Goal: Transaction & Acquisition: Purchase product/service

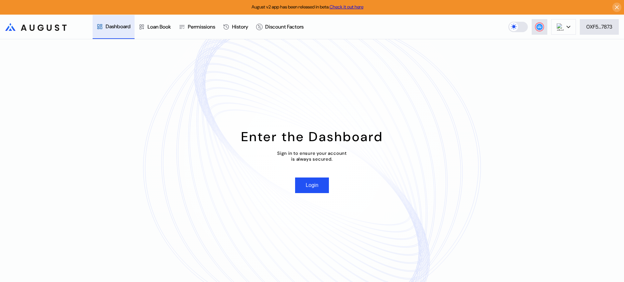
click at [320, 187] on button "Login" at bounding box center [311, 186] width 33 height 16
click at [552, 27] on button at bounding box center [563, 27] width 25 height 16
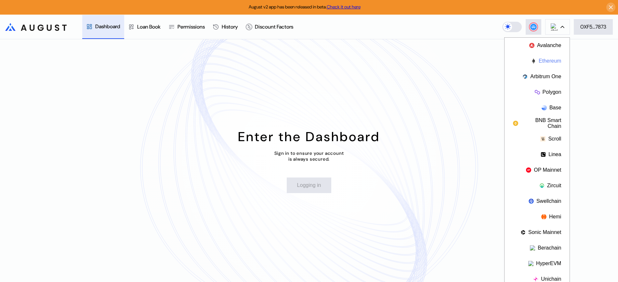
click at [546, 57] on button "Ethereum" at bounding box center [536, 61] width 65 height 16
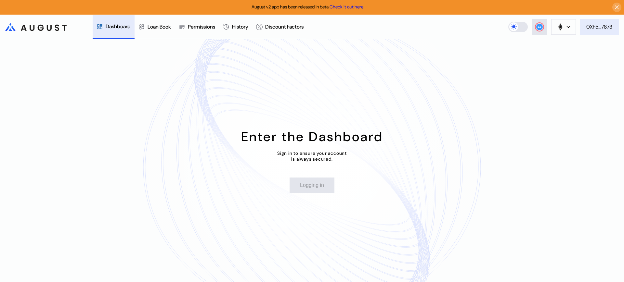
click at [603, 33] on button "0XF5...7873" at bounding box center [599, 27] width 39 height 16
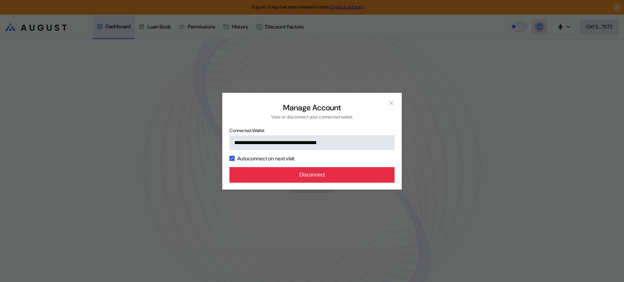
click at [340, 179] on button "Disconnect" at bounding box center [311, 175] width 165 height 16
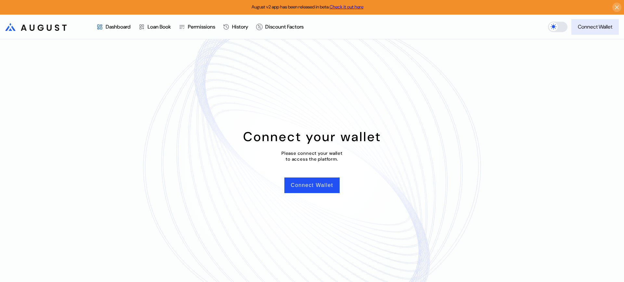
click at [599, 24] on div "Connect Wallet" at bounding box center [595, 26] width 34 height 7
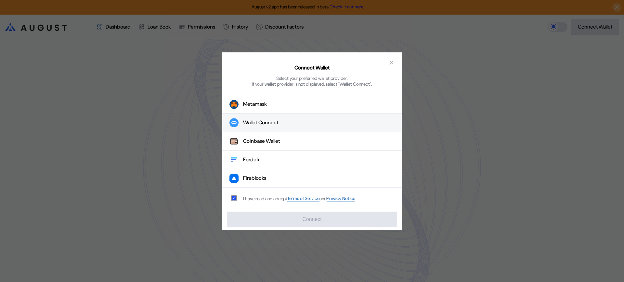
click at [284, 115] on button "Wallet Connect" at bounding box center [311, 123] width 179 height 19
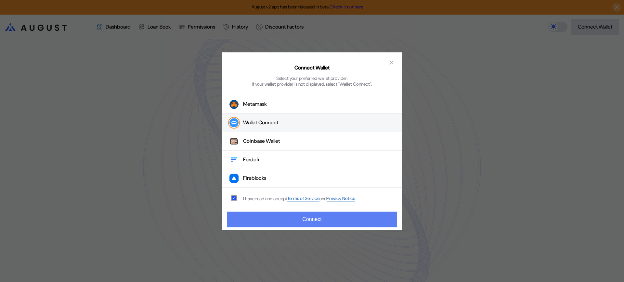
click at [280, 224] on button "Connect" at bounding box center [312, 220] width 170 height 16
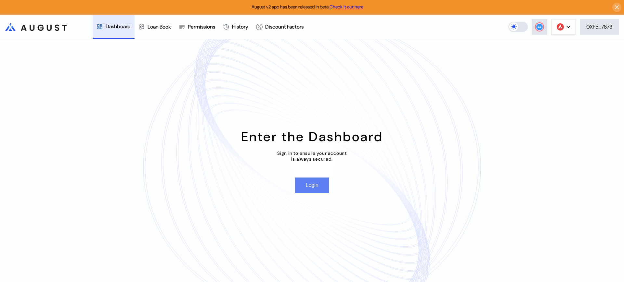
click at [307, 188] on button "Login" at bounding box center [311, 186] width 33 height 16
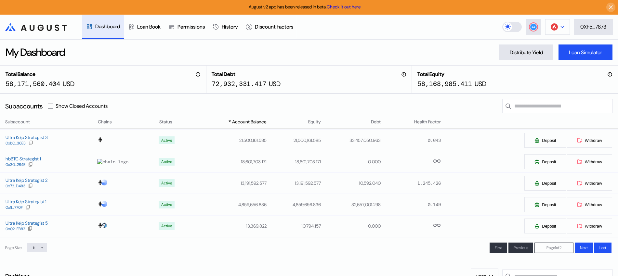
click at [566, 22] on button at bounding box center [557, 27] width 25 height 16
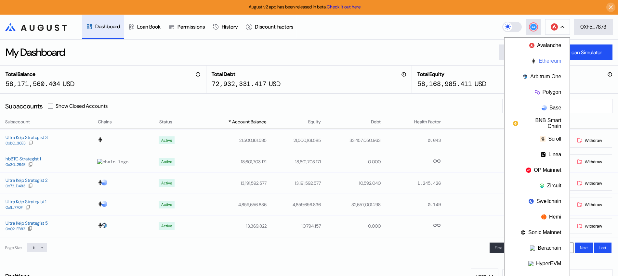
click at [554, 56] on button "Ethereum" at bounding box center [536, 61] width 65 height 16
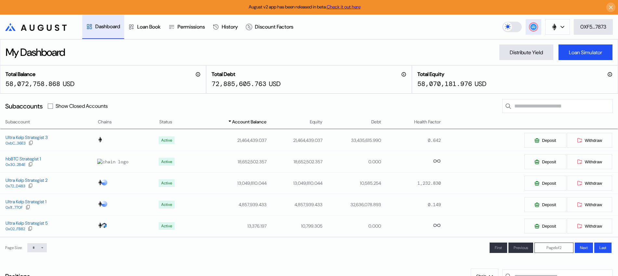
click at [528, 26] on button at bounding box center [534, 27] width 16 height 16
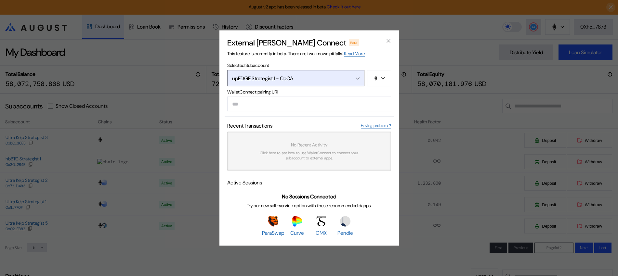
click at [295, 76] on div "upEDGE Strategist 1 - CcCA" at bounding box center [288, 78] width 113 height 7
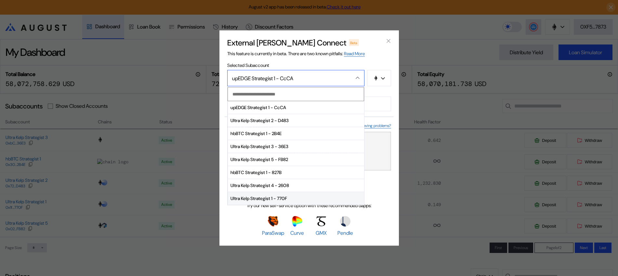
drag, startPoint x: 285, startPoint y: 200, endPoint x: 281, endPoint y: 198, distance: 4.2
click at [284, 200] on span "Ultra Kelp Strategist 1 - 770F" at bounding box center [296, 198] width 136 height 13
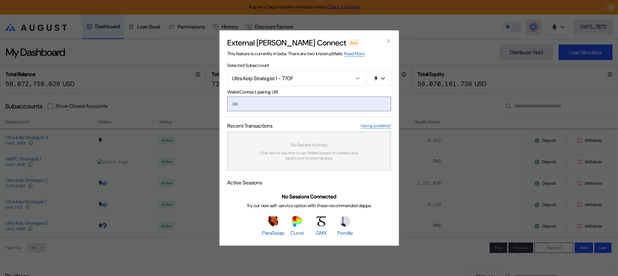
click at [249, 107] on input "modal" at bounding box center [309, 104] width 164 height 15
paste input "**********"
type input "**********"
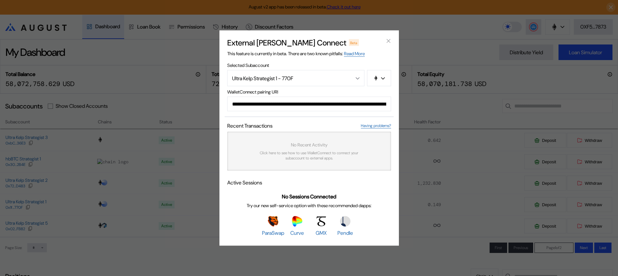
scroll to position [0, 399]
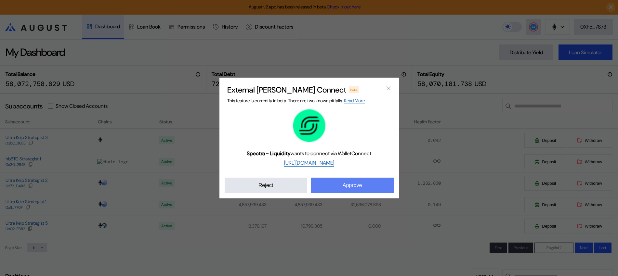
click at [325, 181] on button "Approve" at bounding box center [352, 186] width 83 height 16
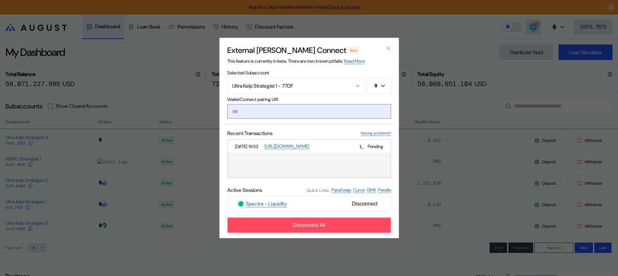
paste input "**********"
type input "**********"
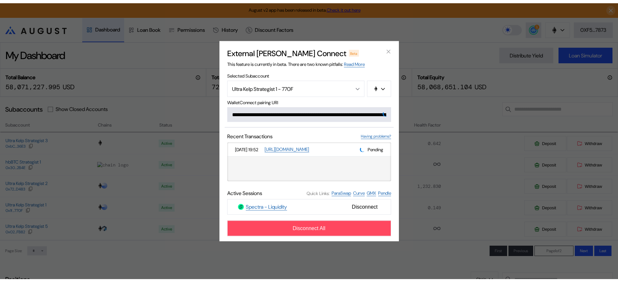
scroll to position [0, 387]
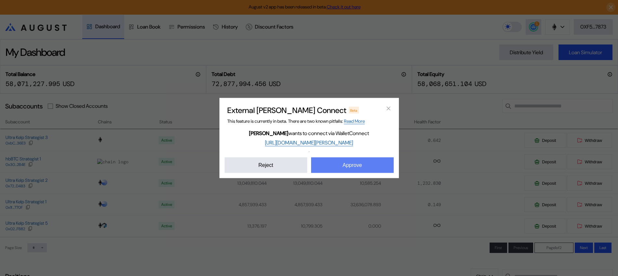
click at [338, 166] on button "Approve" at bounding box center [352, 166] width 83 height 16
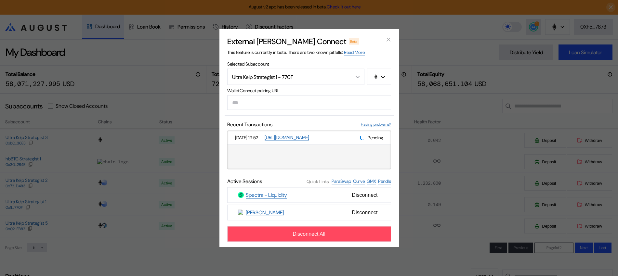
click at [412, 34] on div "External [PERSON_NAME] Connect Beta This feature is currently in beta. There ar…" at bounding box center [309, 138] width 618 height 276
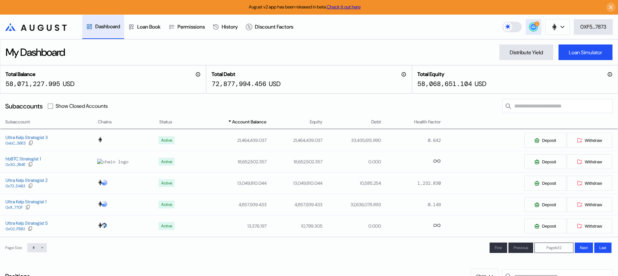
click at [530, 30] on div "1" at bounding box center [533, 27] width 8 height 8
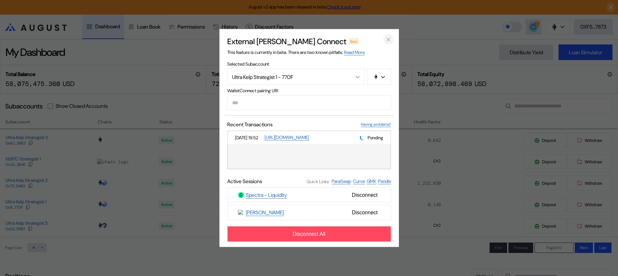
click at [385, 40] on icon "close modal" at bounding box center [388, 39] width 7 height 7
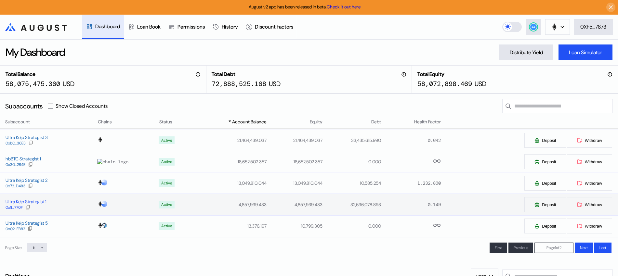
click at [21, 201] on div "Ultra Kelp Strategist 1" at bounding box center [26, 202] width 41 height 6
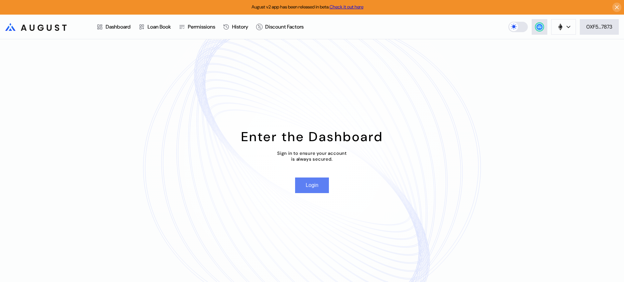
click at [314, 192] on button "Login" at bounding box center [311, 186] width 33 height 16
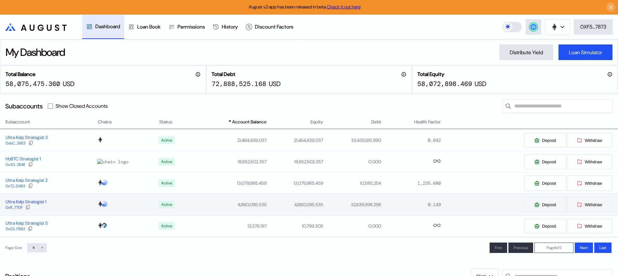
click at [14, 202] on div "Ultra Kelp Strategist 1" at bounding box center [26, 202] width 41 height 6
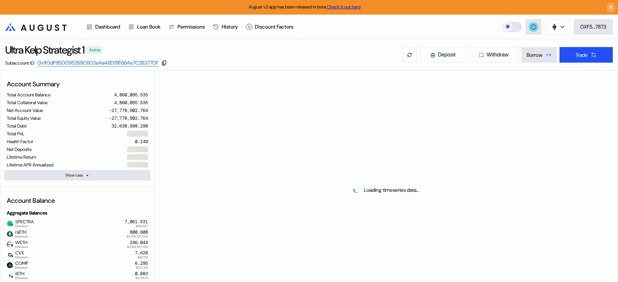
select select "*"
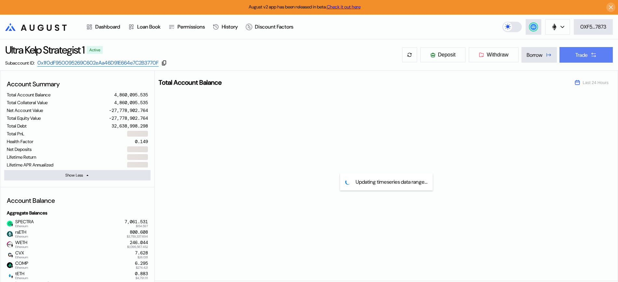
click at [572, 60] on button "Trade" at bounding box center [585, 55] width 53 height 16
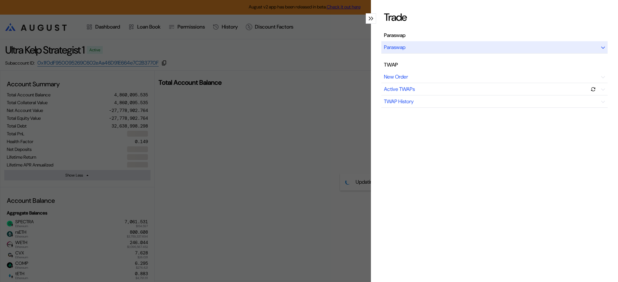
click at [439, 49] on div "Paraswap" at bounding box center [494, 47] width 226 height 12
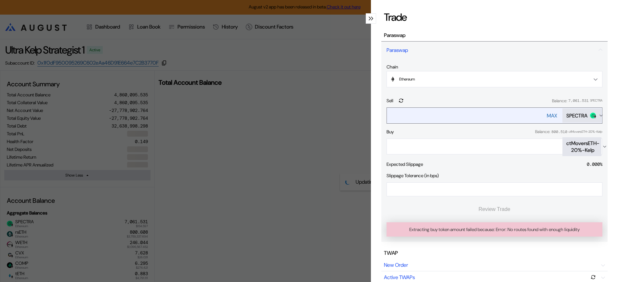
click at [547, 114] on div "MAX" at bounding box center [552, 115] width 10 height 7
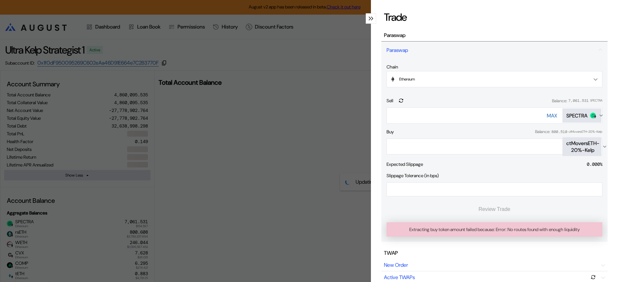
click at [597, 147] on div "**********" at bounding box center [494, 150] width 226 height 183
click at [602, 148] on icon "Open menu for selecting token for payment" at bounding box center [604, 146] width 5 height 5
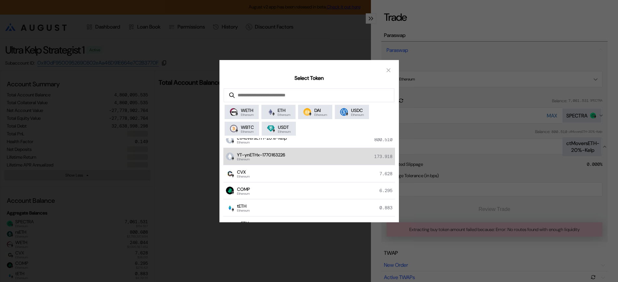
scroll to position [41, 0]
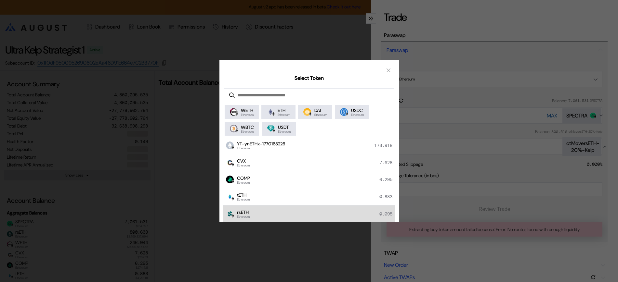
click at [272, 213] on div "rsETH Ethereum 0.095" at bounding box center [309, 214] width 172 height 17
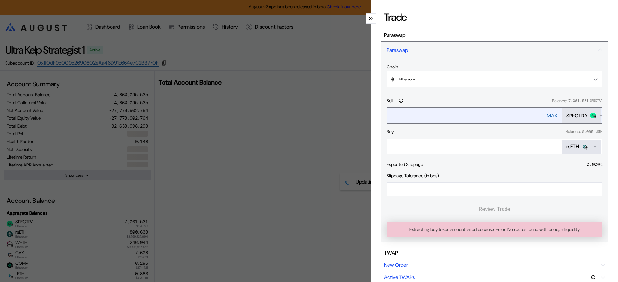
click at [461, 112] on input "**********" at bounding box center [460, 115] width 147 height 13
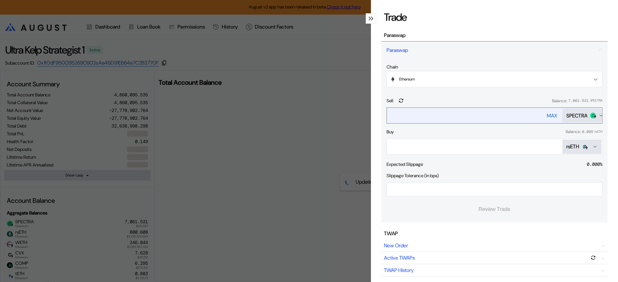
type input "*"
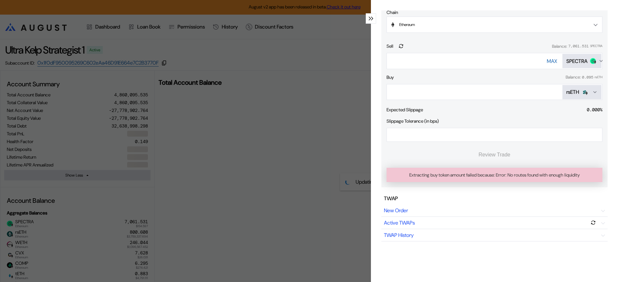
scroll to position [0, 0]
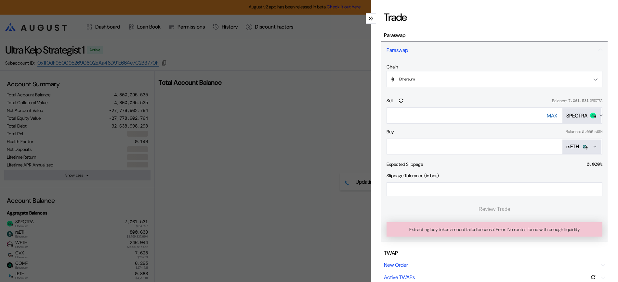
type input "****"
click at [588, 152] on button "rsETH" at bounding box center [581, 147] width 39 height 14
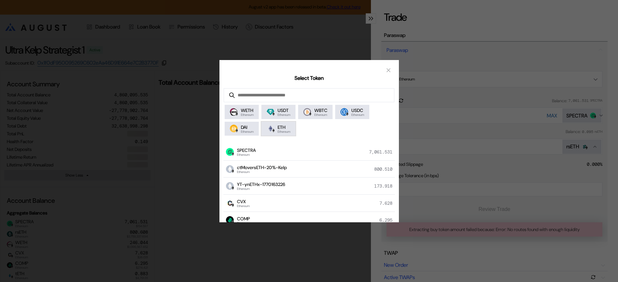
click at [283, 132] on span "Ethereum" at bounding box center [284, 131] width 13 height 3
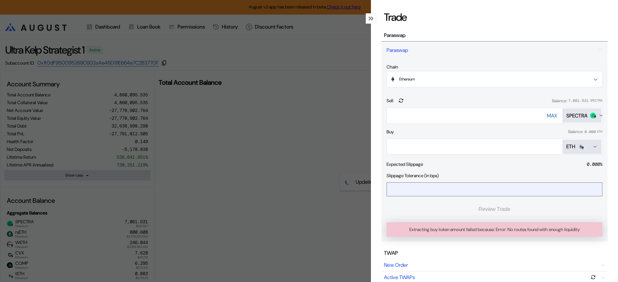
click at [398, 185] on input "*" at bounding box center [489, 189] width 205 height 13
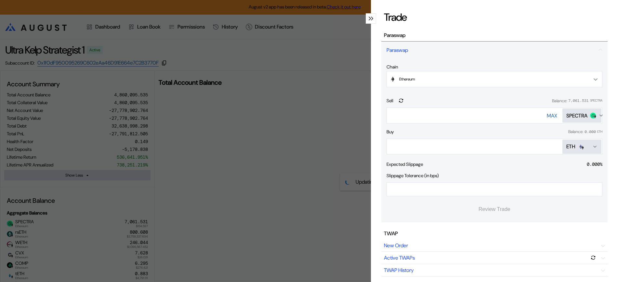
type input "**"
click at [430, 134] on div "Buy Balance: 0.000 ETH" at bounding box center [494, 132] width 216 height 6
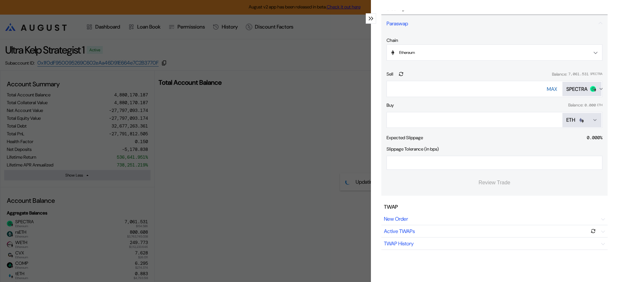
scroll to position [41, 0]
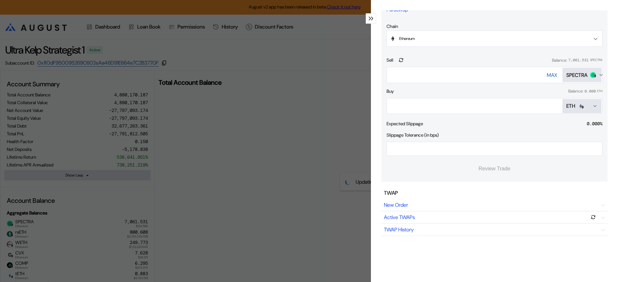
click at [584, 101] on button "ETH" at bounding box center [581, 106] width 39 height 14
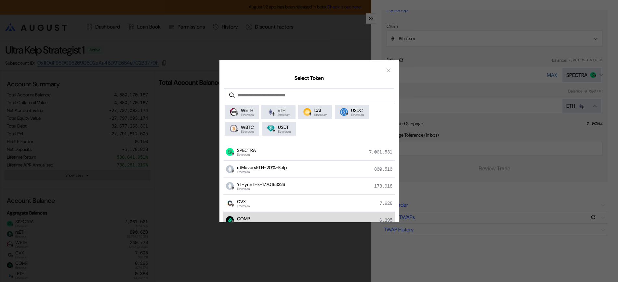
click at [308, 213] on div "COMP Ethereum 6.295" at bounding box center [309, 220] width 172 height 17
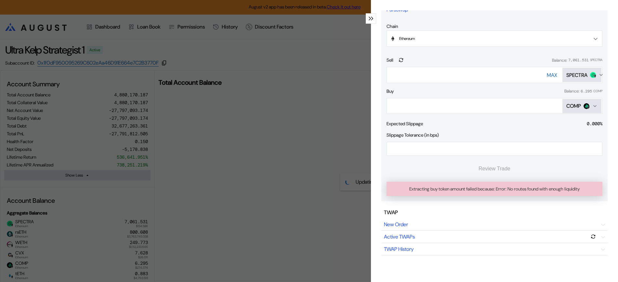
click at [592, 108] on icon "Open menu for selecting token for payment" at bounding box center [594, 106] width 5 height 5
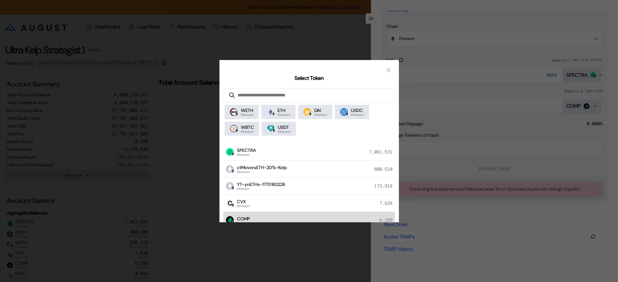
click at [319, 215] on div "COMP Ethereum 6.295" at bounding box center [309, 220] width 172 height 17
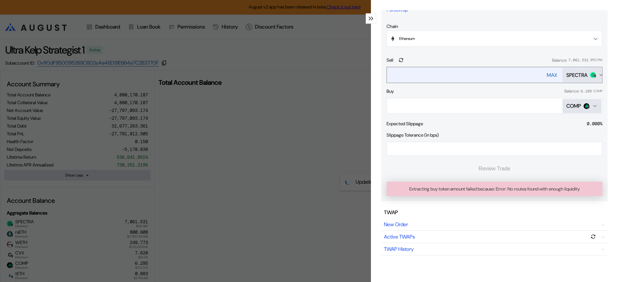
click at [562, 75] on button "SPECTRA" at bounding box center [581, 75] width 39 height 14
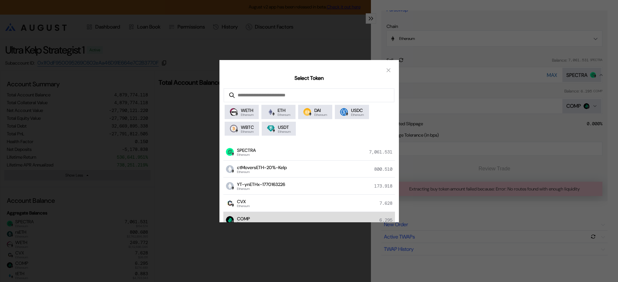
click at [258, 218] on div "COMP Ethereum 6.295" at bounding box center [309, 220] width 172 height 17
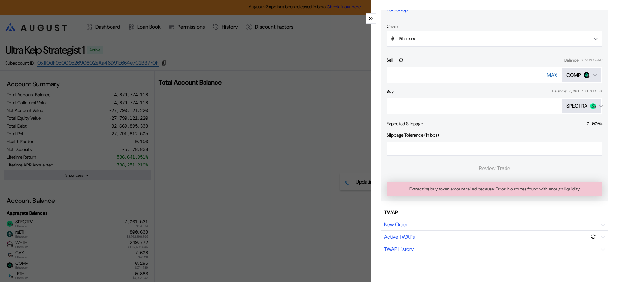
click at [581, 104] on div "SPECTRA" at bounding box center [576, 106] width 21 height 7
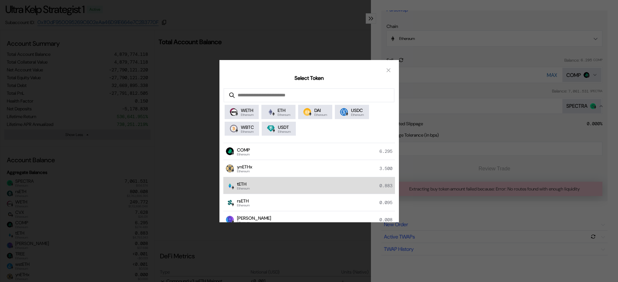
scroll to position [81, 0]
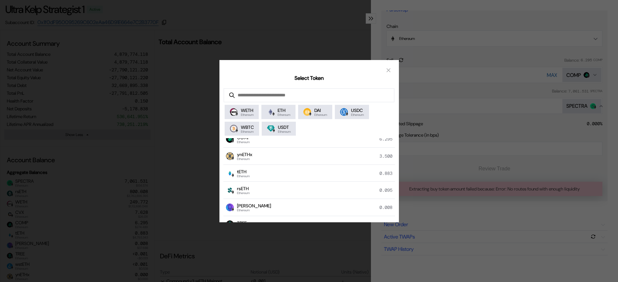
drag, startPoint x: 254, startPoint y: 175, endPoint x: 256, endPoint y: 179, distance: 4.7
click at [255, 177] on div "tETH Ethereum 0.883" at bounding box center [309, 173] width 172 height 17
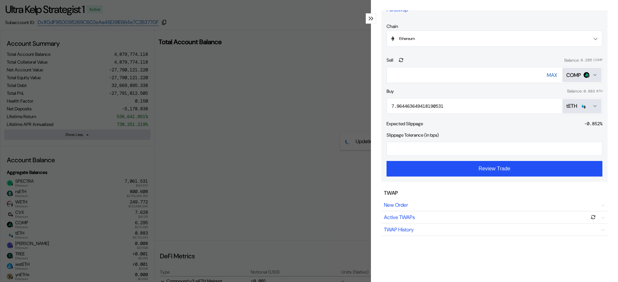
click at [582, 106] on div "tETH" at bounding box center [581, 106] width 31 height 7
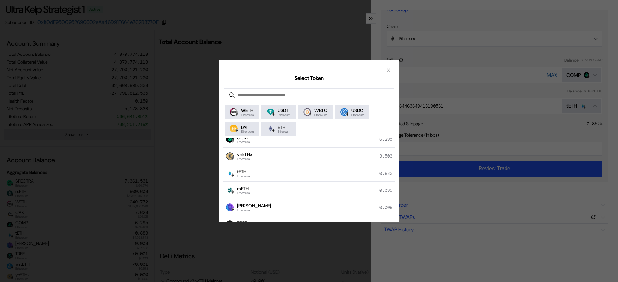
drag, startPoint x: 337, startPoint y: 195, endPoint x: 341, endPoint y: 194, distance: 3.7
click at [340, 195] on div "rsETH Ethereum 0.095" at bounding box center [309, 190] width 172 height 17
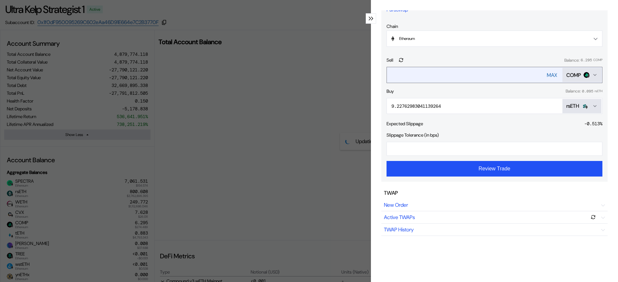
click at [551, 76] on div "MAX COMP" at bounding box center [574, 75] width 55 height 16
click at [547, 79] on button "MAX" at bounding box center [552, 75] width 10 height 16
type input "********"
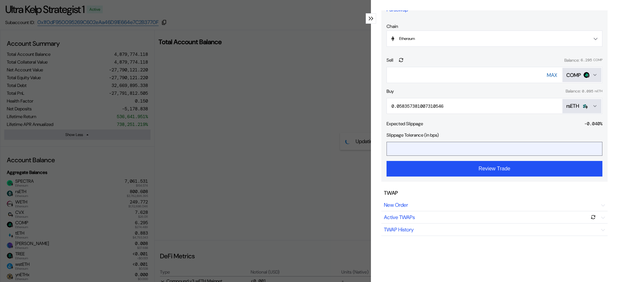
click at [441, 150] on input "**" at bounding box center [489, 148] width 205 height 13
type input "*"
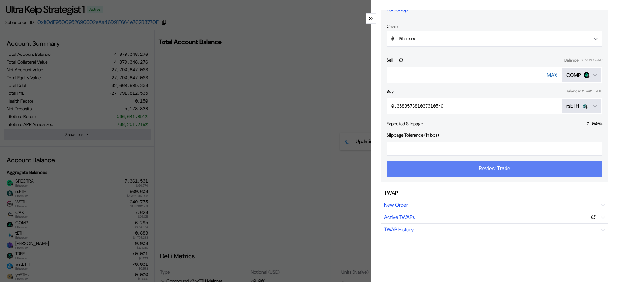
click at [547, 174] on button "Review Trade" at bounding box center [494, 169] width 216 height 16
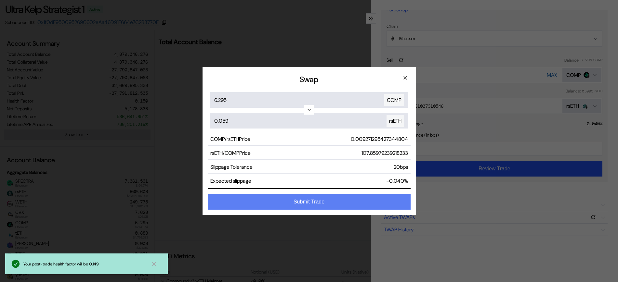
click at [373, 199] on button "Submit Trade" at bounding box center [309, 202] width 203 height 16
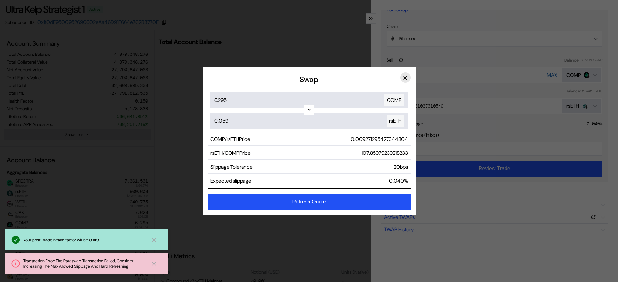
click at [407, 80] on button "×" at bounding box center [405, 77] width 10 height 10
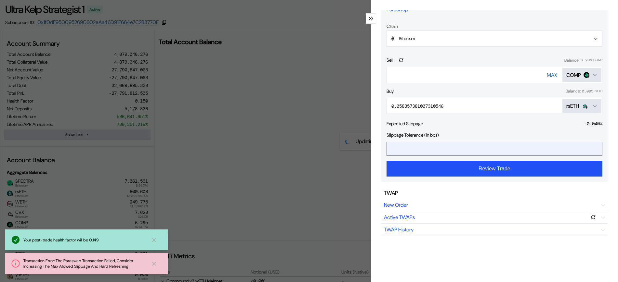
click at [391, 152] on input "**" at bounding box center [489, 148] width 205 height 13
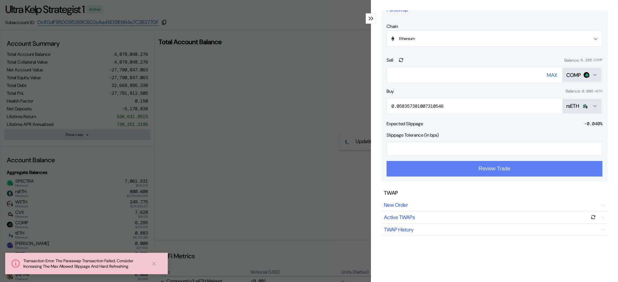
click at [404, 172] on button "Review Trade" at bounding box center [494, 169] width 216 height 16
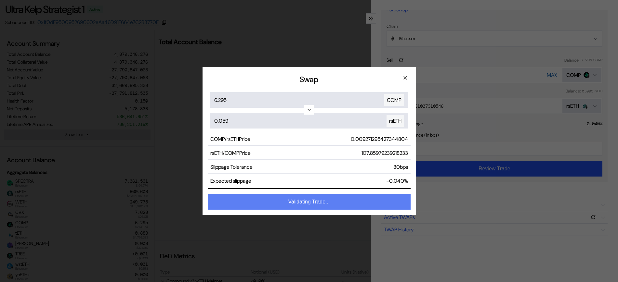
click at [365, 205] on button "Validating Trade..." at bounding box center [309, 202] width 203 height 16
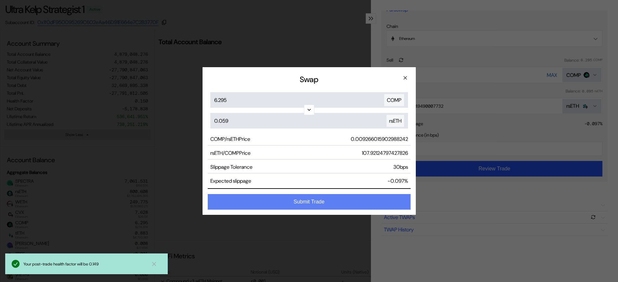
click at [364, 204] on button "Submit Trade" at bounding box center [309, 202] width 203 height 16
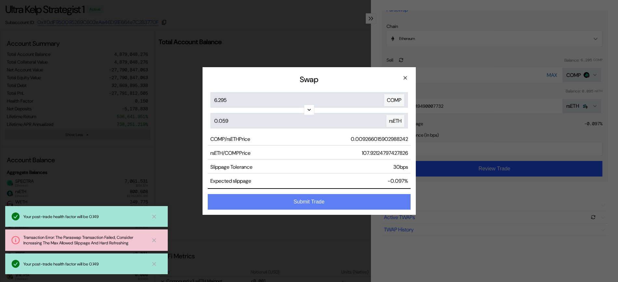
click at [316, 203] on button "Submit Trade" at bounding box center [309, 202] width 203 height 16
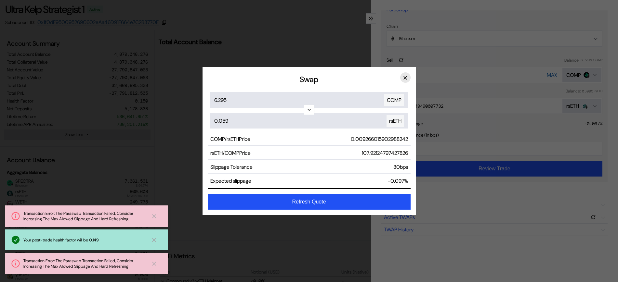
click at [408, 80] on button "×" at bounding box center [405, 77] width 10 height 10
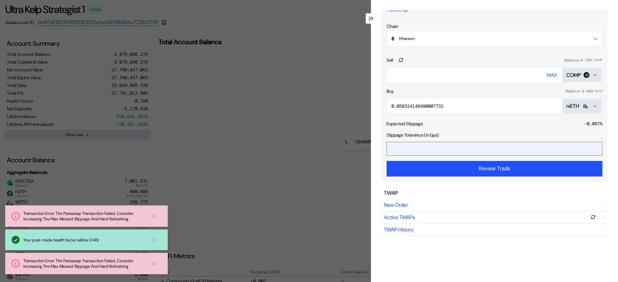
click at [395, 150] on input "**" at bounding box center [489, 148] width 205 height 13
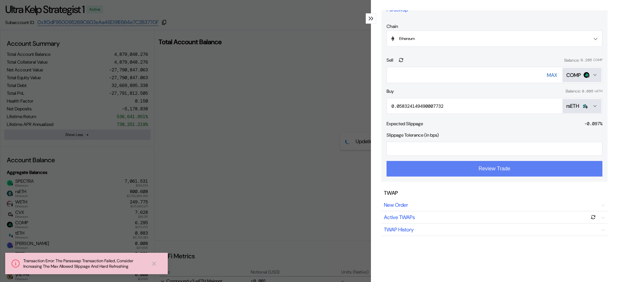
type input "**"
click at [424, 168] on button "Review Trade" at bounding box center [494, 169] width 216 height 16
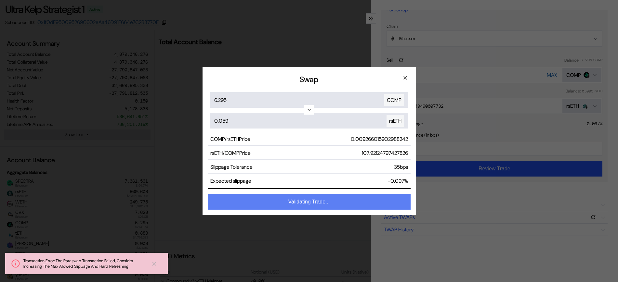
click at [359, 204] on button "Validating Trade..." at bounding box center [309, 202] width 203 height 16
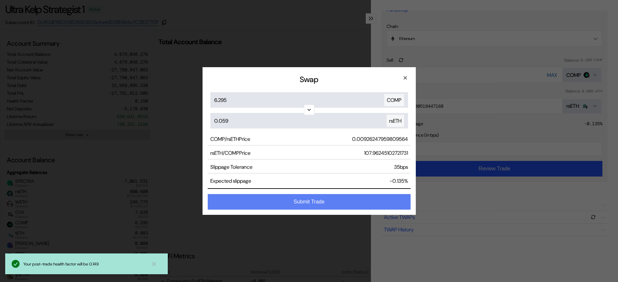
click at [362, 204] on button "Submit Trade" at bounding box center [309, 202] width 203 height 16
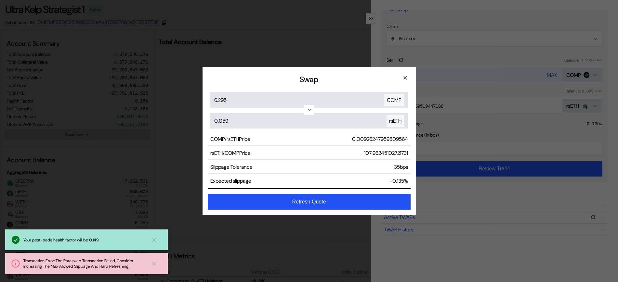
click at [404, 78] on button "×" at bounding box center [405, 77] width 10 height 10
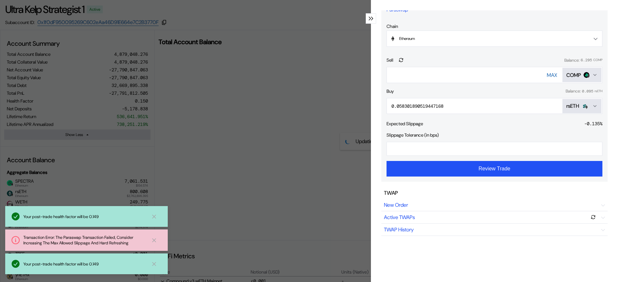
drag, startPoint x: 392, startPoint y: 75, endPoint x: 380, endPoint y: 77, distance: 12.5
click at [381, 77] on div "Chain Ethereum Ethereum Base Sell Balance: 6.295 COMP ******** MAX COMP Buy Bal…" at bounding box center [494, 100] width 226 height 164
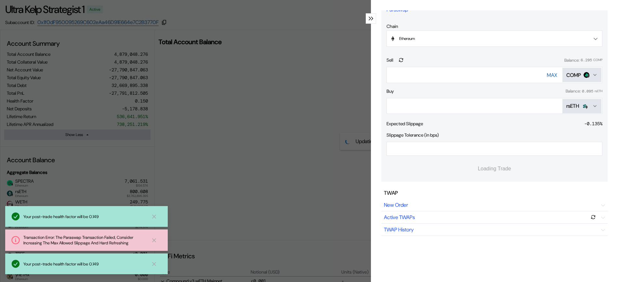
drag, startPoint x: 416, startPoint y: 76, endPoint x: 351, endPoint y: 71, distance: 64.9
click at [351, 71] on div "Trade Paraswap Paraswap Chain Ethereum Ethereum Base Sell Balance: 6.295 COMP *…" at bounding box center [309, 141] width 618 height 282
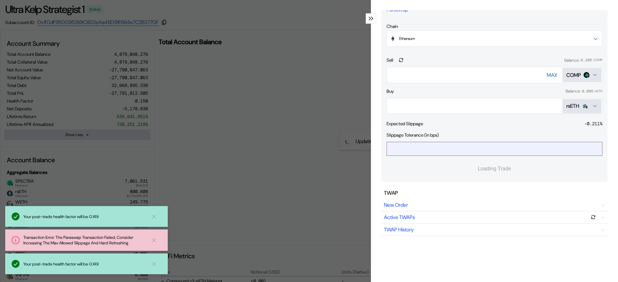
type input "*"
click at [417, 150] on input "**" at bounding box center [489, 148] width 205 height 13
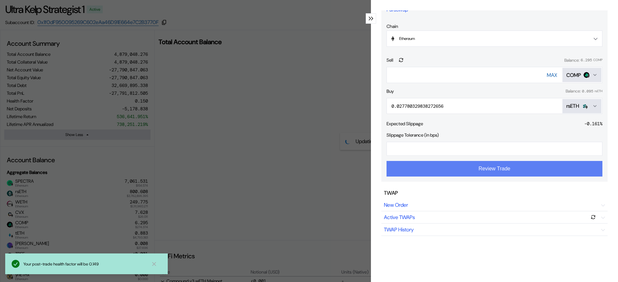
click at [440, 169] on button "Review Trade" at bounding box center [494, 169] width 216 height 16
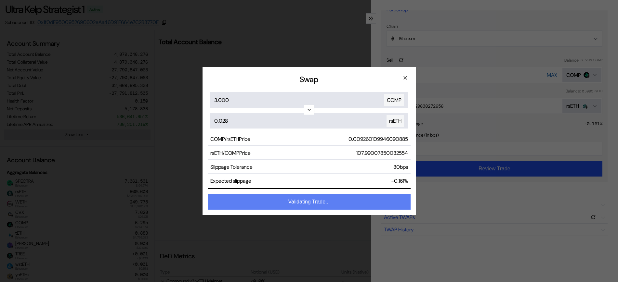
click at [386, 201] on button "Validating Trade..." at bounding box center [309, 202] width 203 height 16
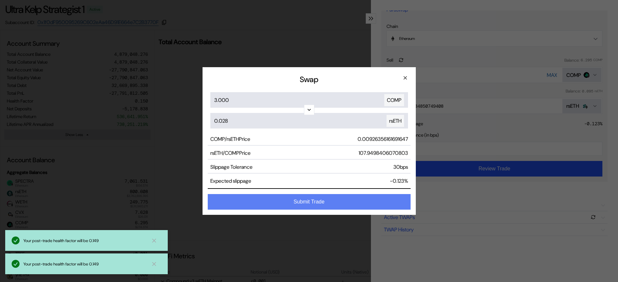
click at [347, 205] on button "Submit Trade" at bounding box center [309, 202] width 203 height 16
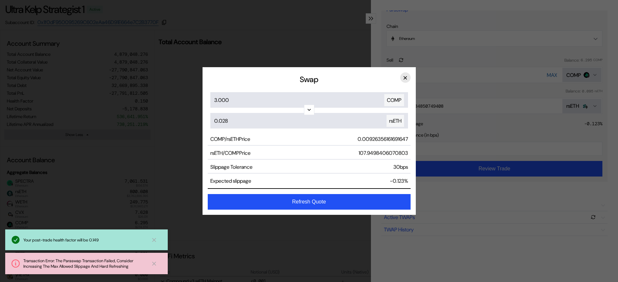
click at [406, 78] on button "×" at bounding box center [405, 77] width 10 height 10
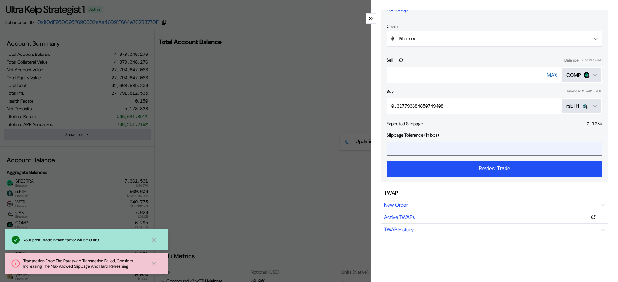
click at [401, 146] on input "**" at bounding box center [489, 148] width 205 height 13
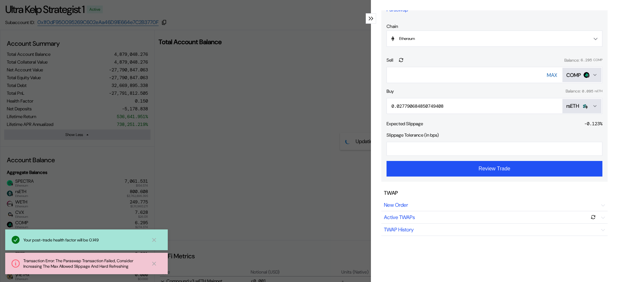
type input "*"
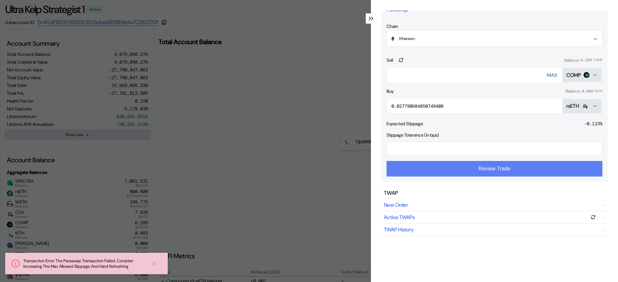
type input "**"
click at [424, 169] on button "Review Trade" at bounding box center [494, 169] width 216 height 16
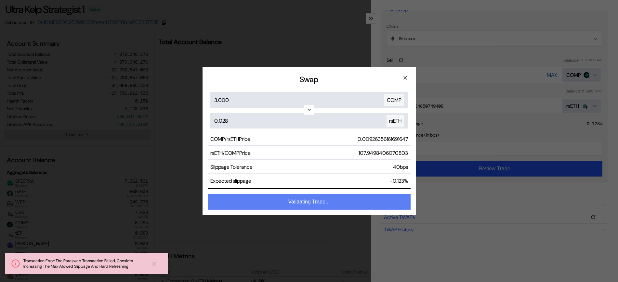
click at [387, 204] on button "Validating Trade..." at bounding box center [309, 202] width 203 height 16
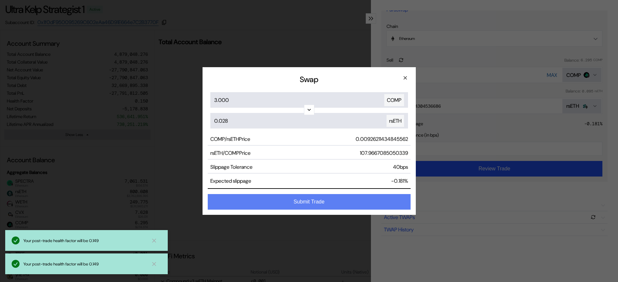
click at [210, 205] on button "Submit Trade" at bounding box center [309, 202] width 203 height 16
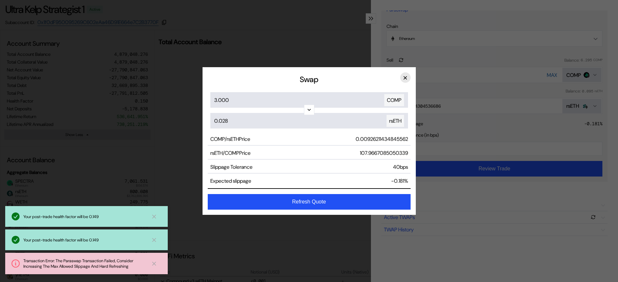
click at [407, 77] on button "×" at bounding box center [405, 77] width 10 height 10
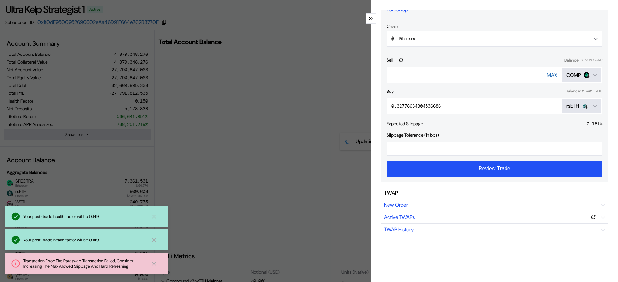
click at [276, 63] on div "Trade Paraswap Paraswap Chain Ethereum Ethereum Base Sell Balance: 6.295 COMP *…" at bounding box center [309, 141] width 618 height 282
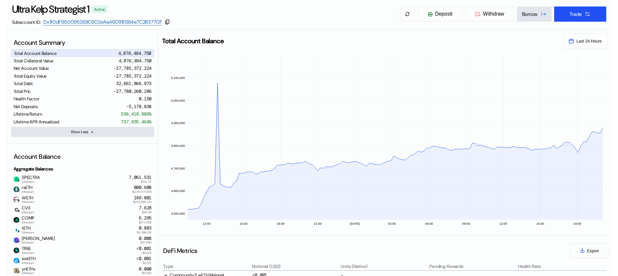
scroll to position [0, 0]
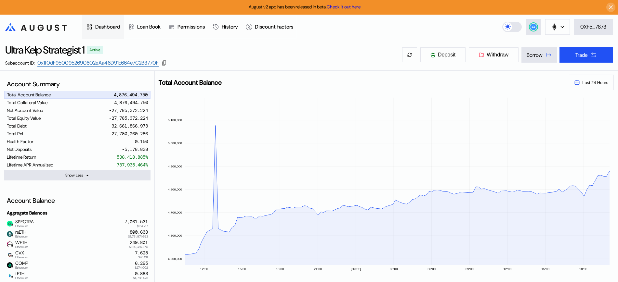
click at [118, 26] on div "Dashboard" at bounding box center [107, 26] width 25 height 7
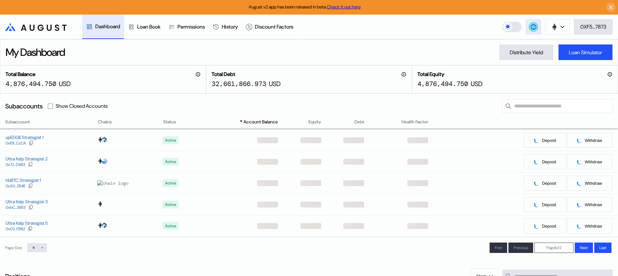
click at [530, 29] on icon at bounding box center [533, 27] width 7 height 7
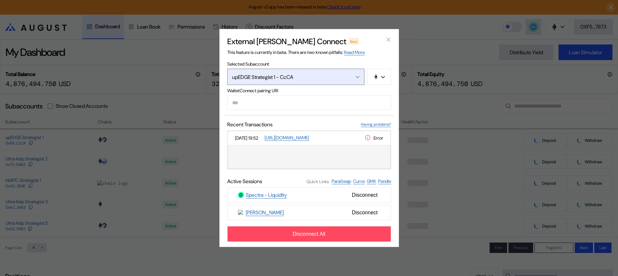
click at [298, 80] on button "upEDGE Strategist 1 - CcCA" at bounding box center [295, 77] width 137 height 16
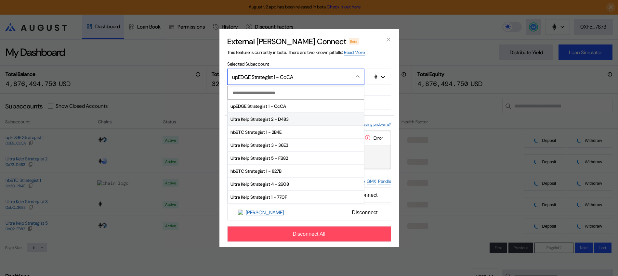
click at [299, 121] on span "Ultra Kelp Strategist 2 - D483" at bounding box center [296, 119] width 136 height 13
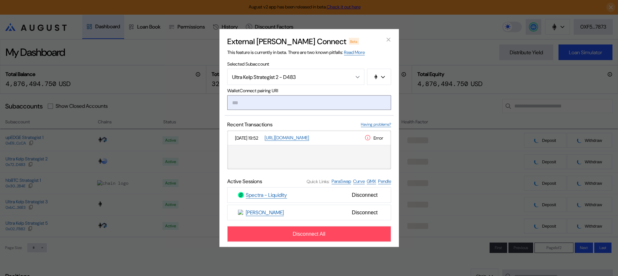
click at [291, 100] on input "modal" at bounding box center [309, 103] width 164 height 15
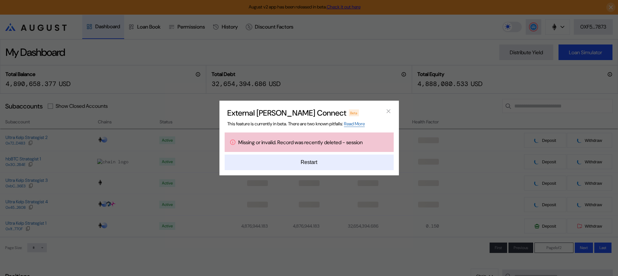
click at [308, 163] on button "Restart" at bounding box center [309, 163] width 169 height 16
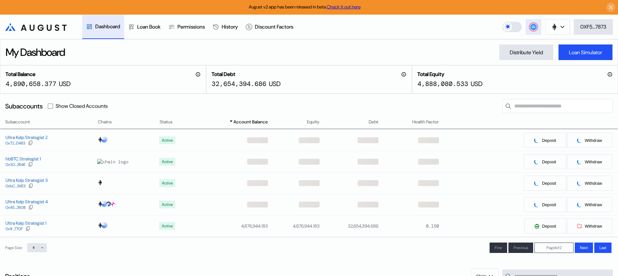
click at [532, 29] on circle at bounding box center [533, 27] width 7 height 7
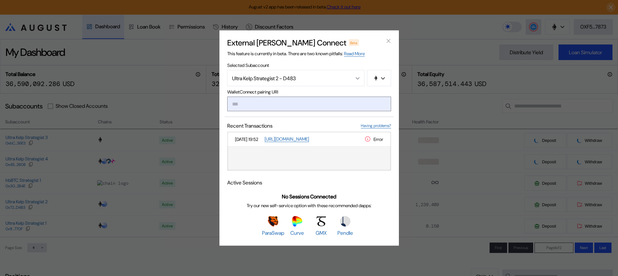
type input "**********"
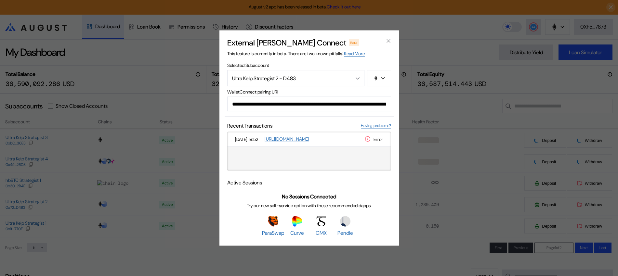
scroll to position [0, 391]
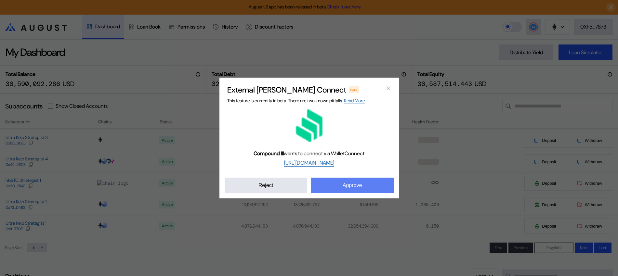
click at [359, 189] on button "Approve" at bounding box center [352, 186] width 83 height 16
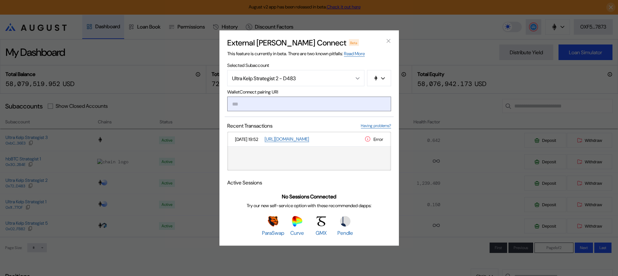
paste input "**********"
type input "**********"
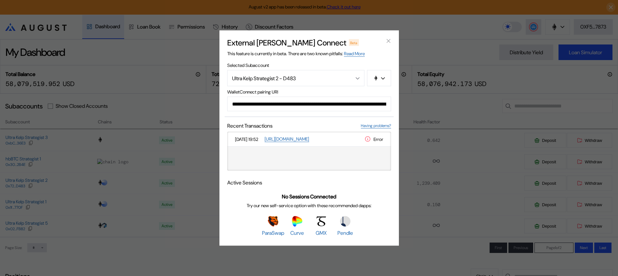
scroll to position [0, 395]
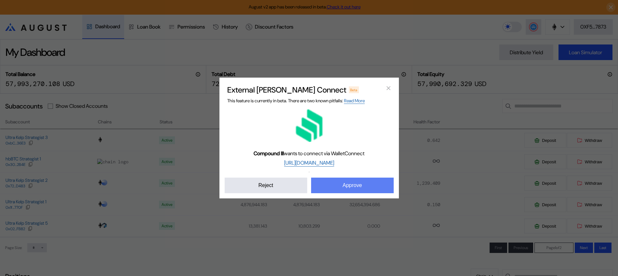
click at [353, 182] on button "Approve" at bounding box center [352, 186] width 83 height 16
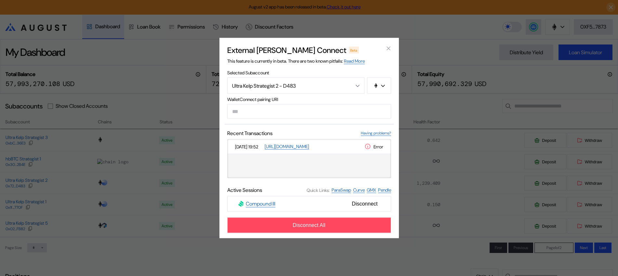
click at [440, 30] on div "External [PERSON_NAME] Connect Beta This feature is currently in beta. There ar…" at bounding box center [309, 138] width 618 height 276
